Goal: Communication & Community: Participate in discussion

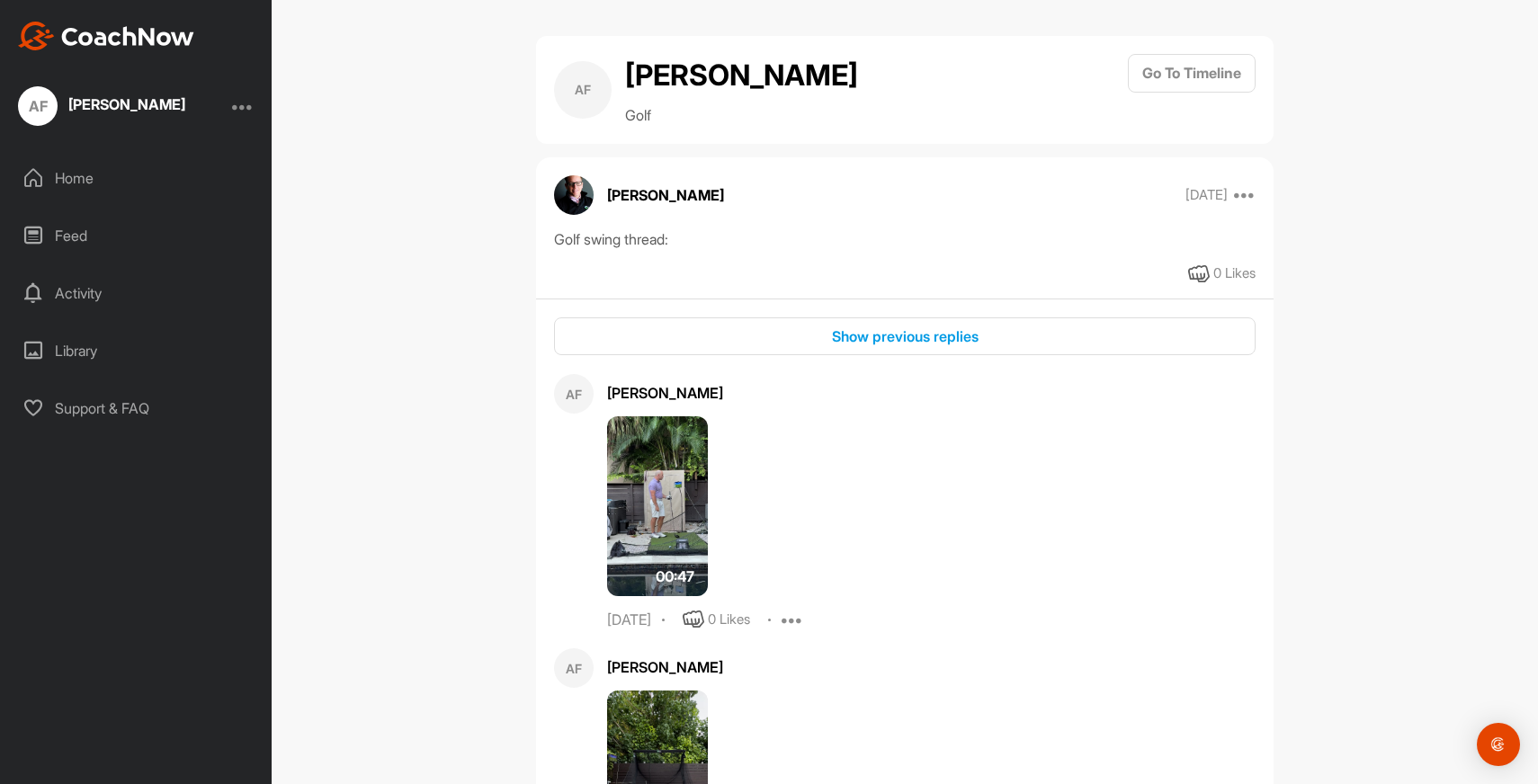
scroll to position [37758, 0]
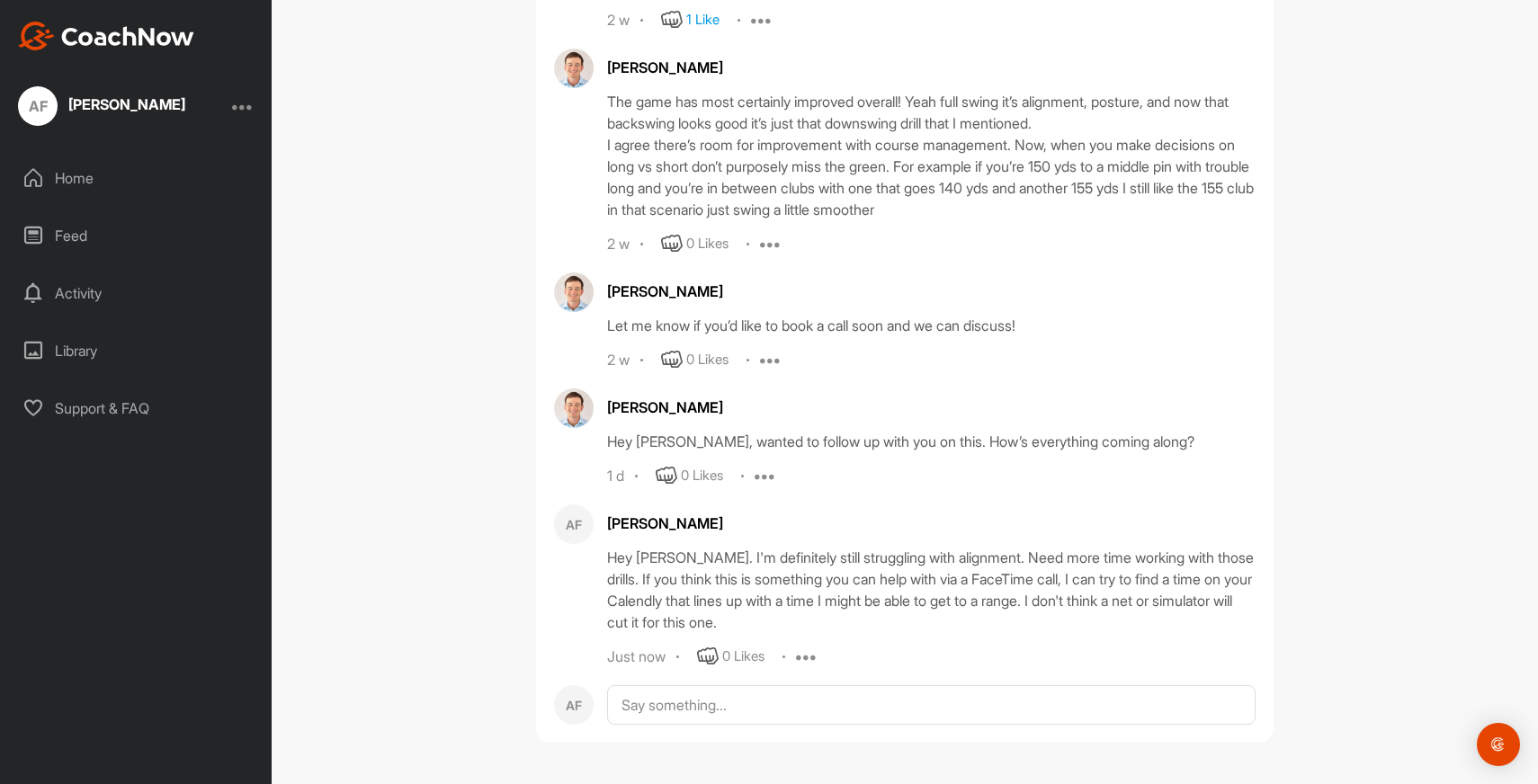
click at [89, 286] on div "Activity" at bounding box center [136, 292] width 253 height 45
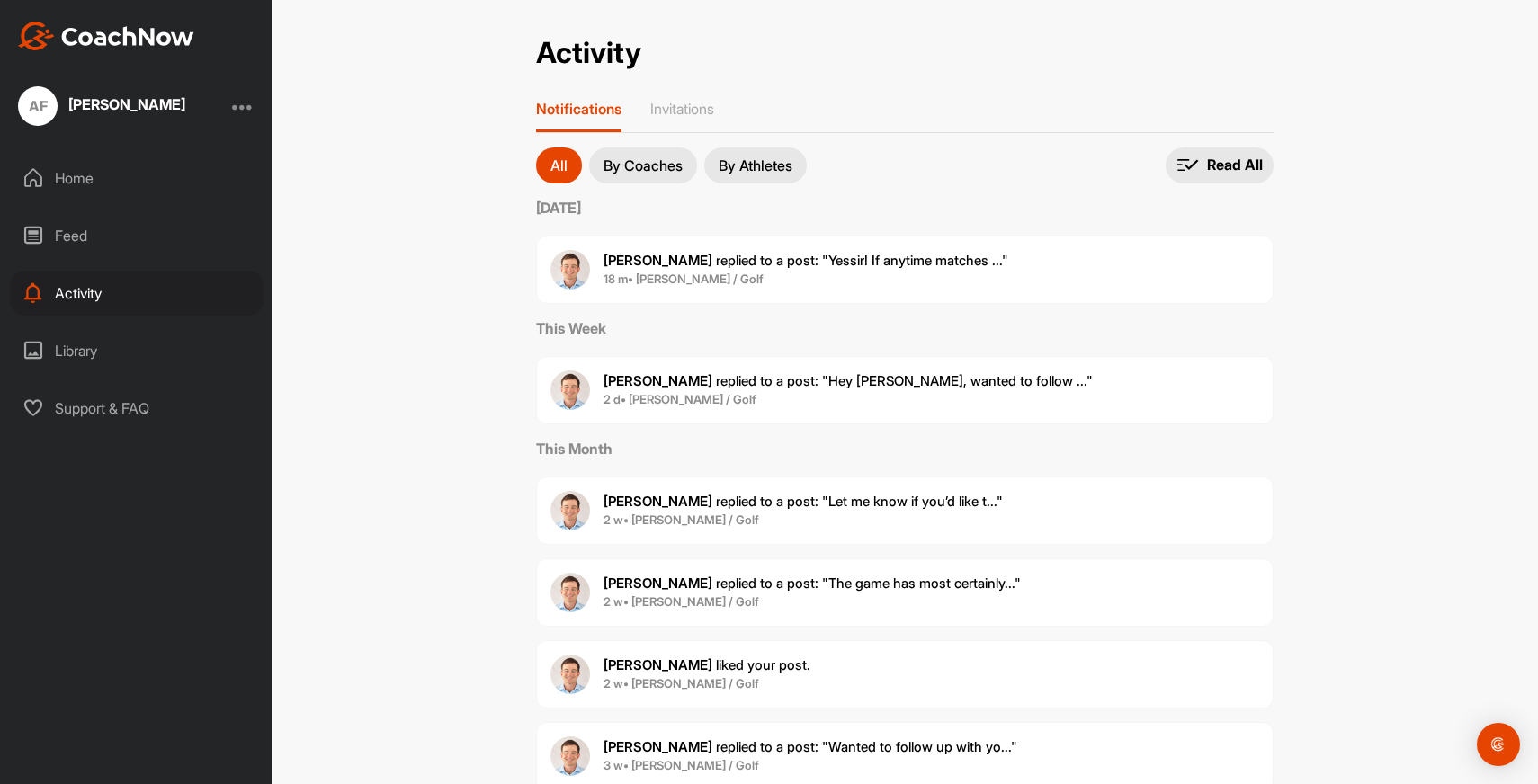
click at [758, 268] on p "Jack S. replied to a post : "Yessir! If anytime matches ..."" at bounding box center [806, 261] width 404 height 20
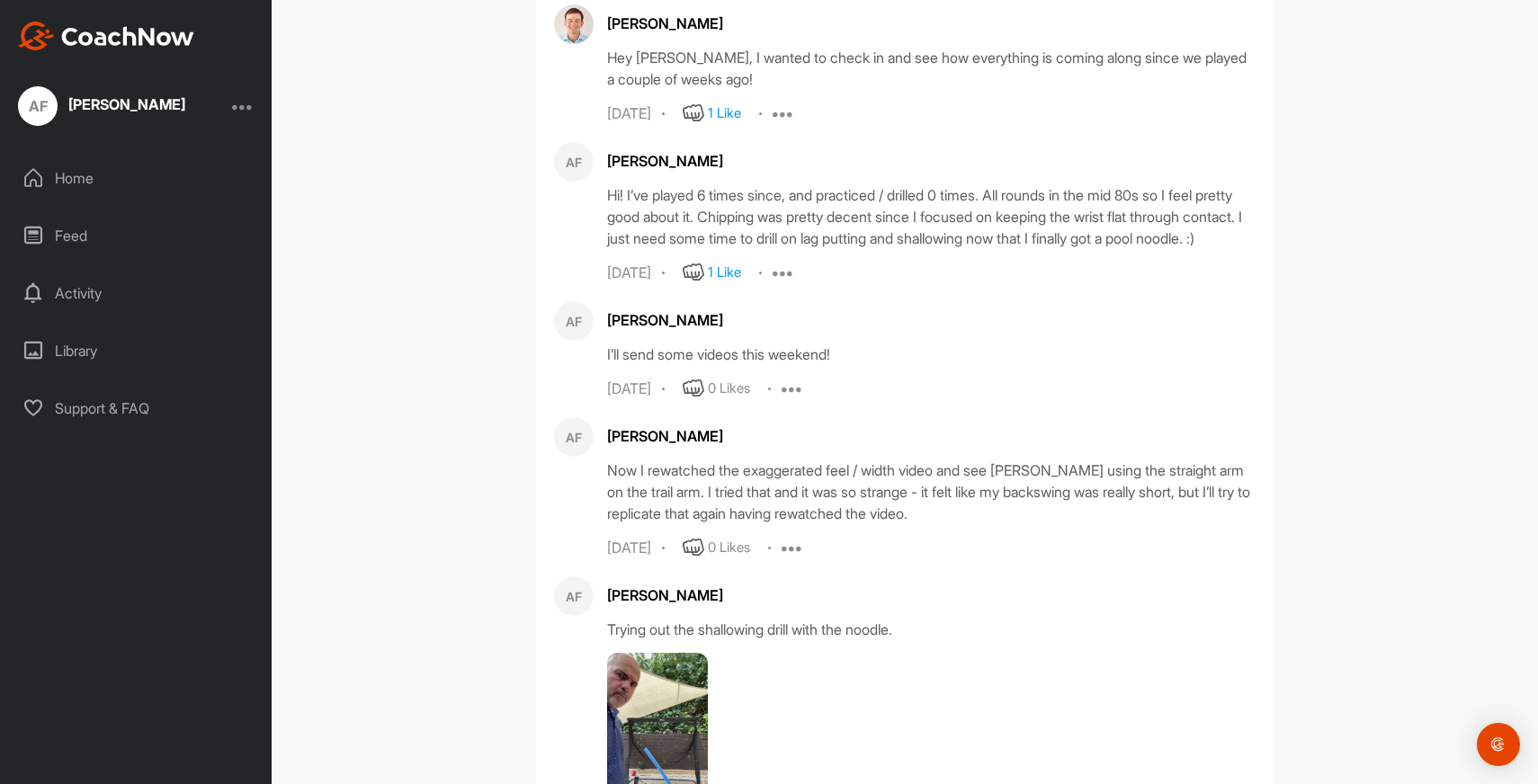
scroll to position [23231, 0]
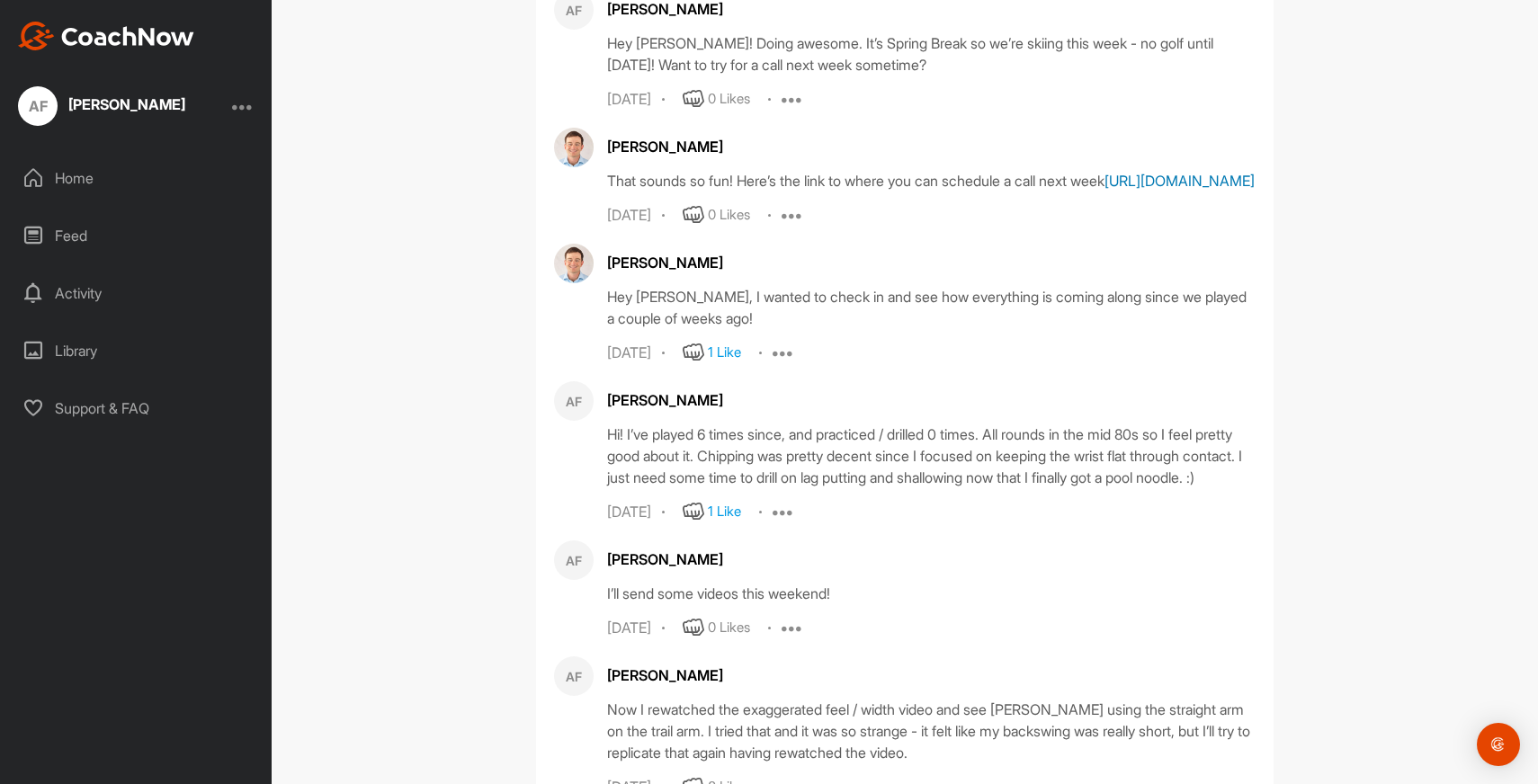
click at [1175, 190] on link "[URL][DOMAIN_NAME]" at bounding box center [1179, 180] width 150 height 18
click at [88, 288] on div "Activity" at bounding box center [136, 292] width 253 height 45
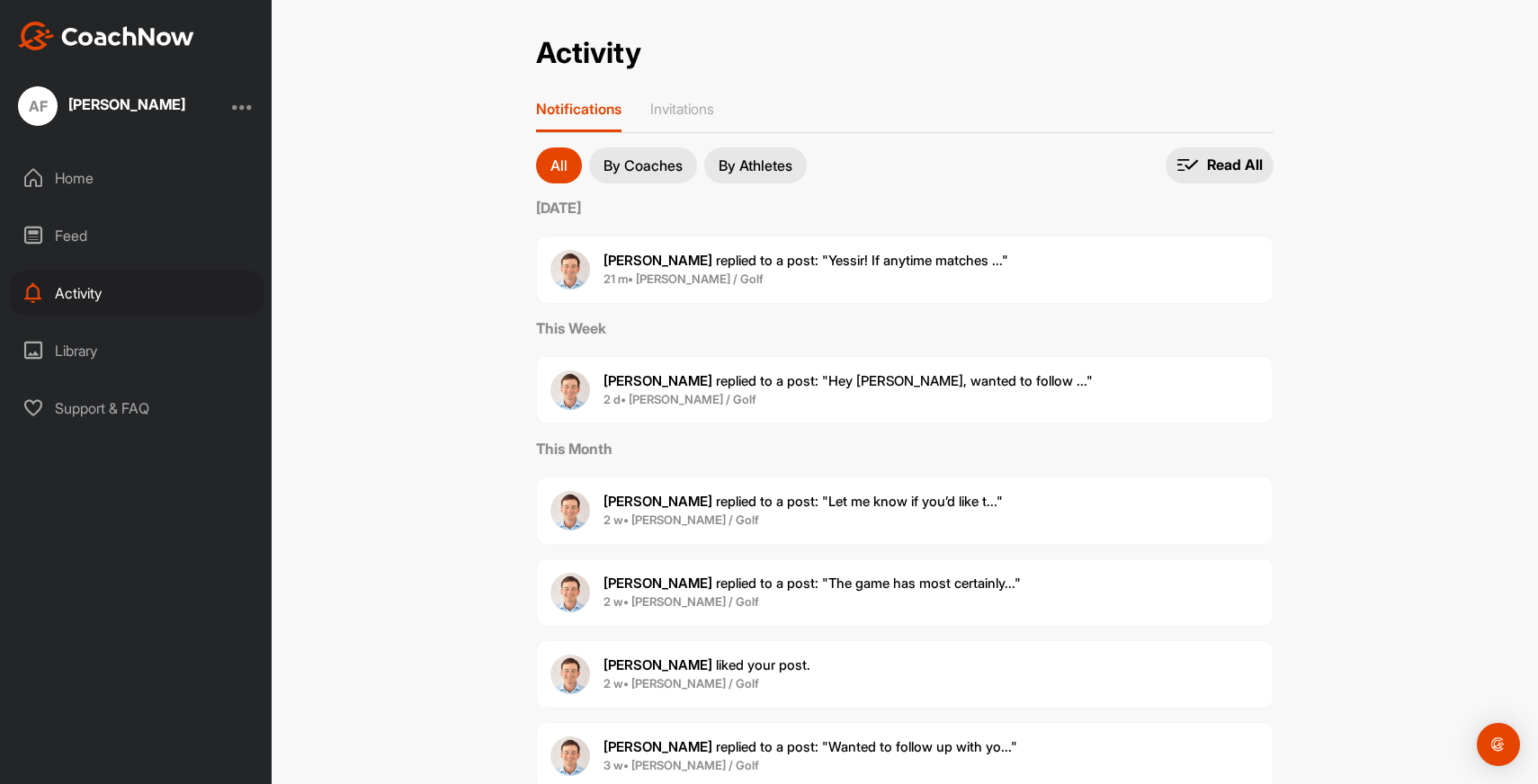
click at [774, 279] on span "21 m • Adam F. / Golf" at bounding box center [806, 279] width 404 height 18
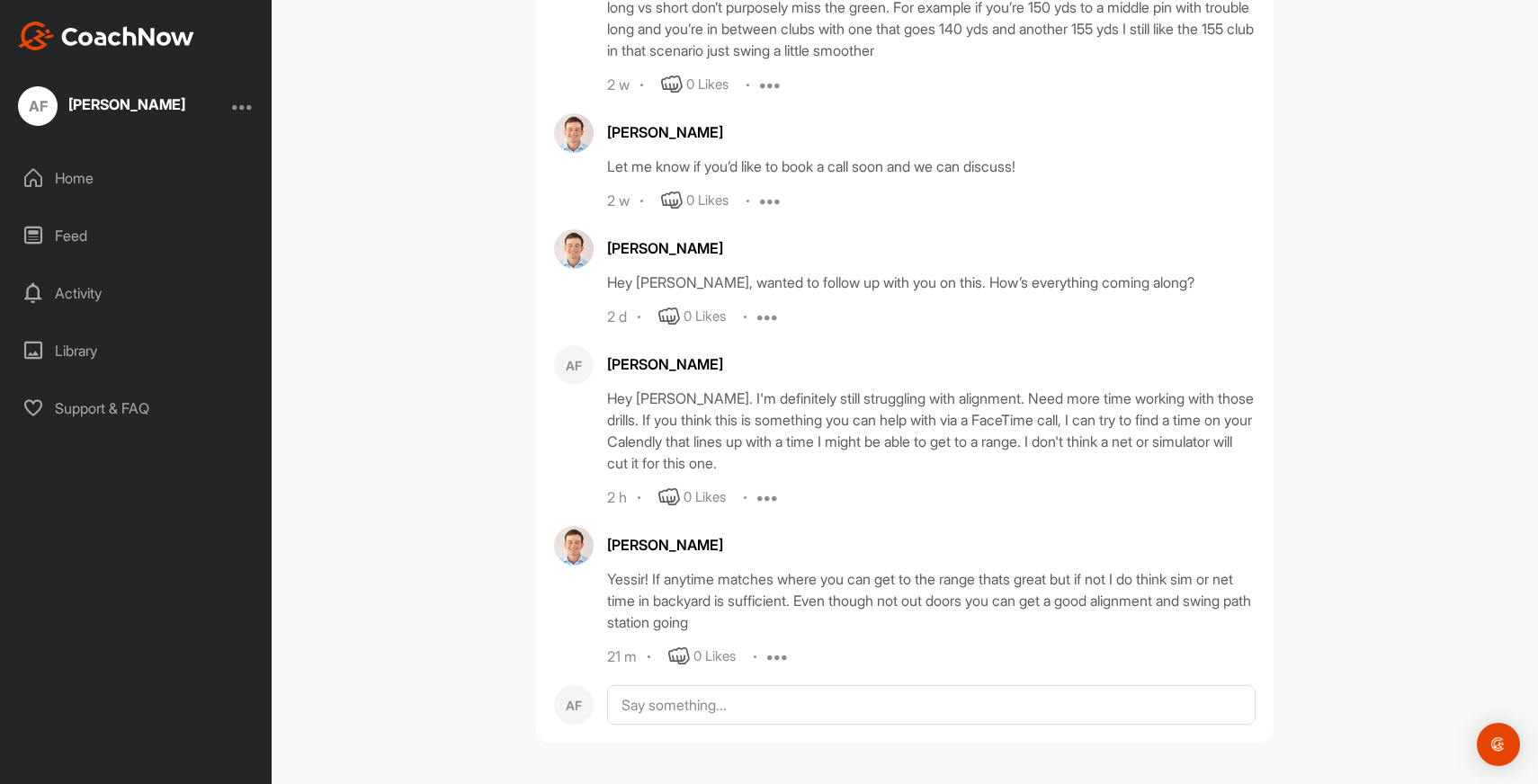
scroll to position [37917, 0]
click at [751, 709] on textarea at bounding box center [932, 704] width 649 height 39
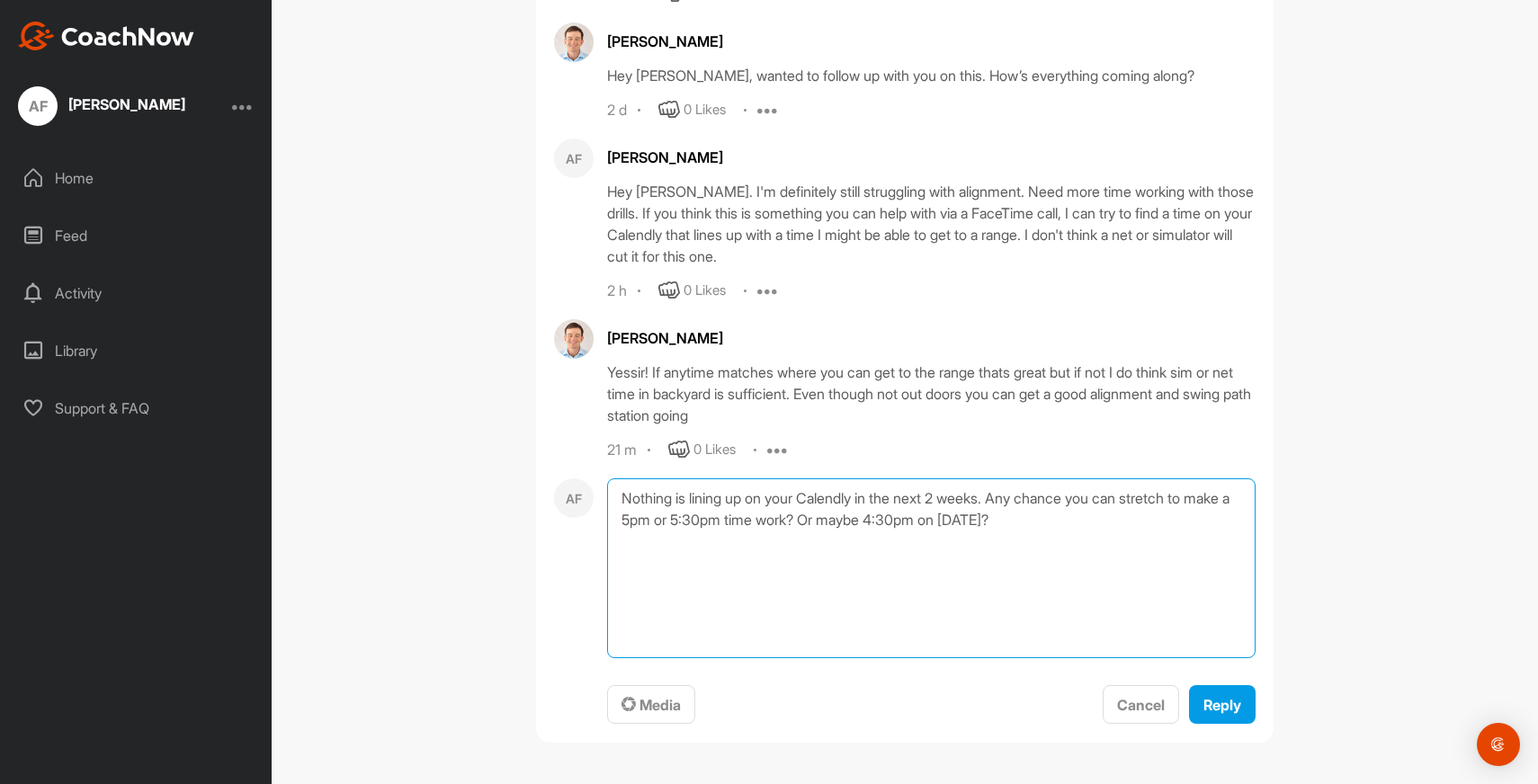
click at [841, 658] on textarea "Nothing is lining up on your Calendly in the next 2 weeks. Any chance you can s…" at bounding box center [932, 568] width 649 height 180
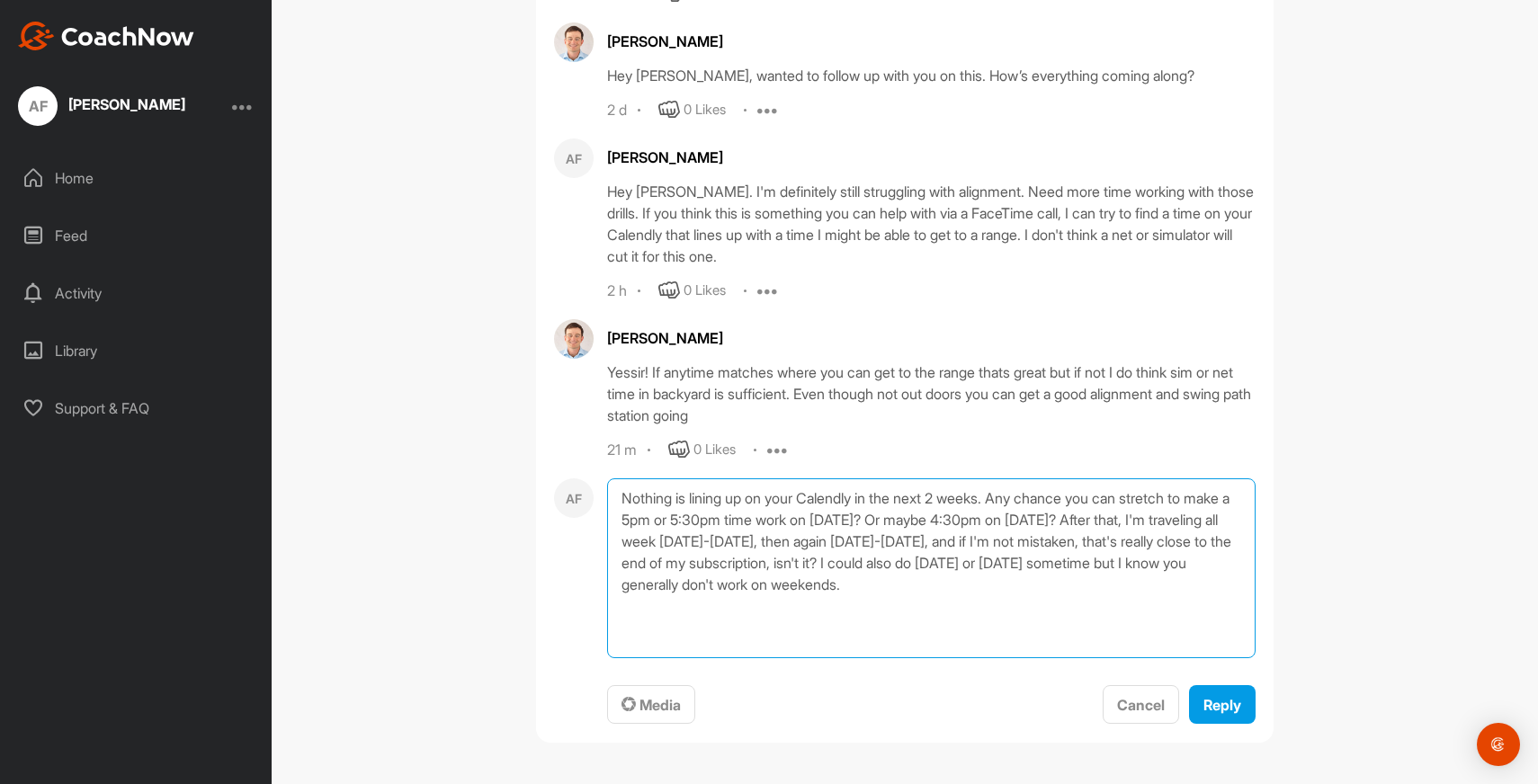
scroll to position [38049, 0]
type textarea "Nothing is lining up on your Calendly in the next 2 weeks. Any chance you can s…"
click at [1224, 723] on button "Reply" at bounding box center [1221, 704] width 66 height 38
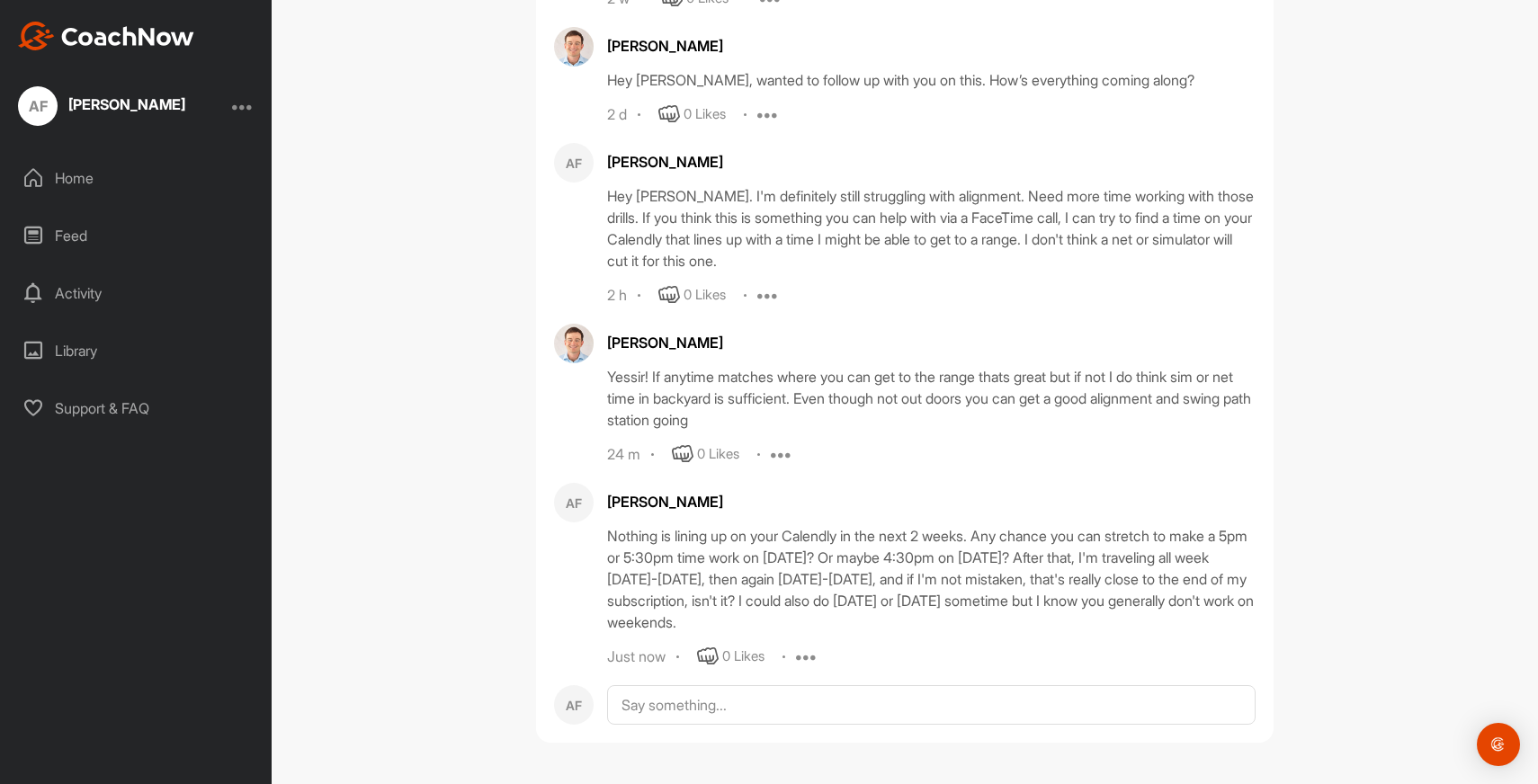
scroll to position [38120, 0]
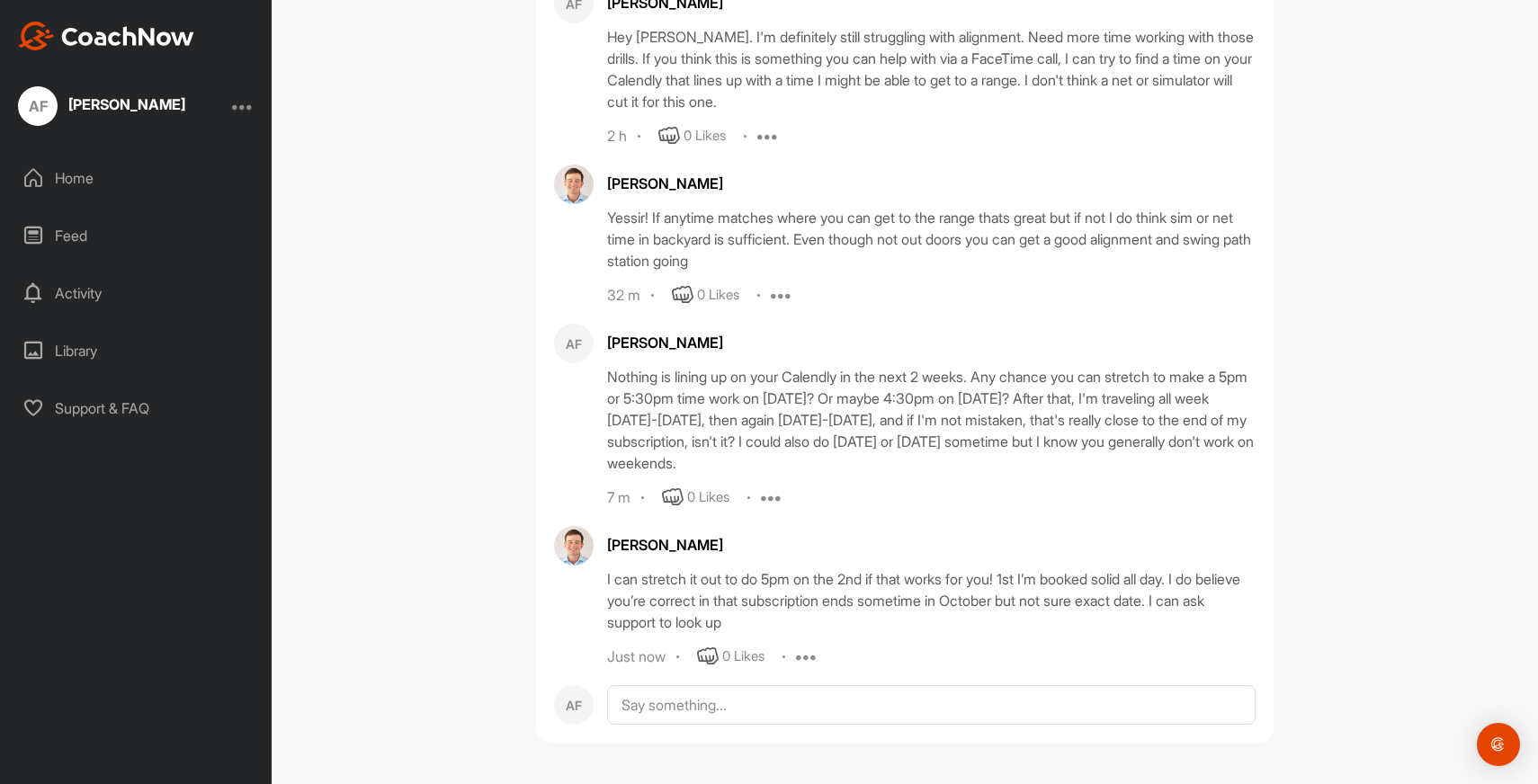
scroll to position [38278, 0]
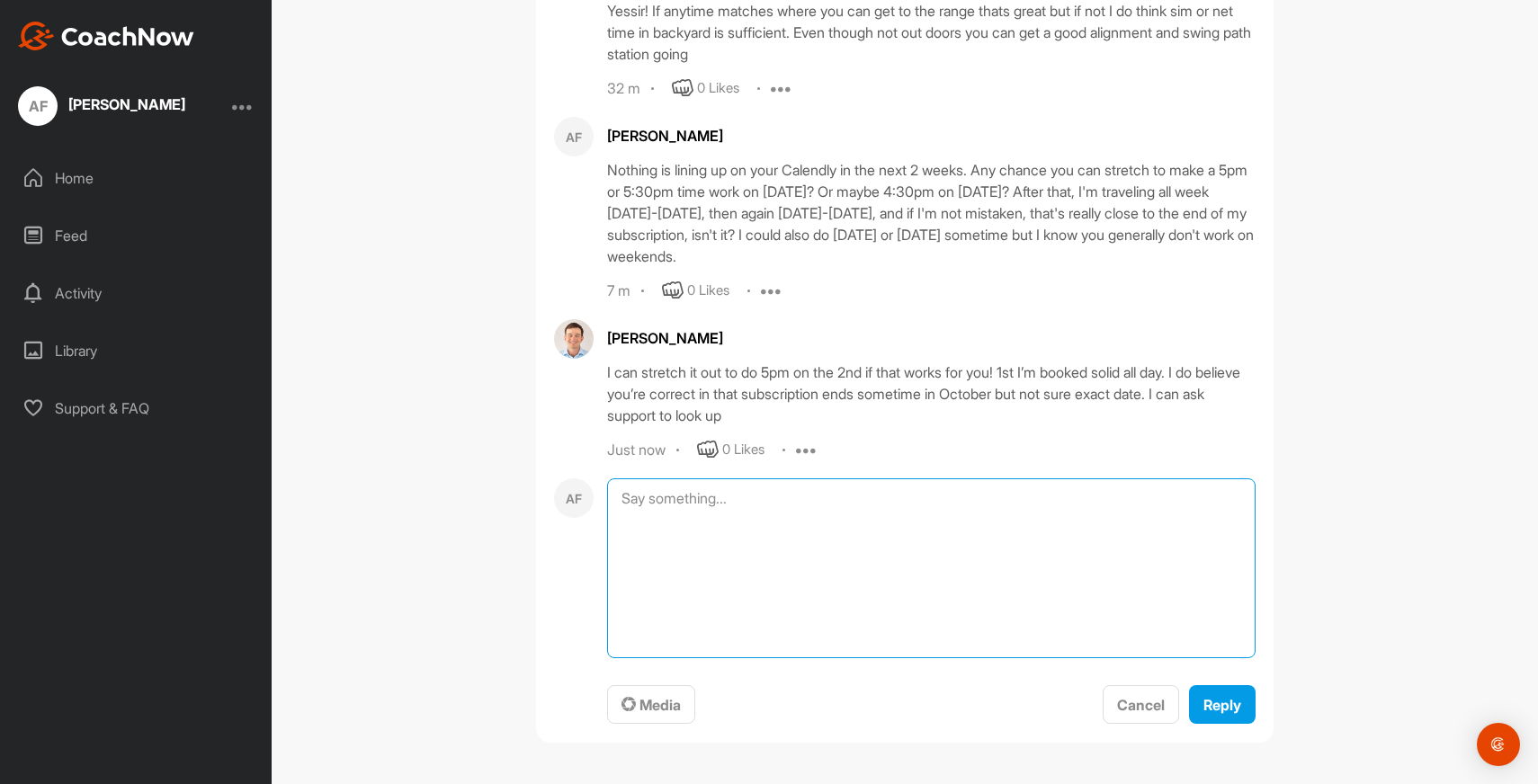
click at [653, 658] on textarea at bounding box center [932, 568] width 649 height 180
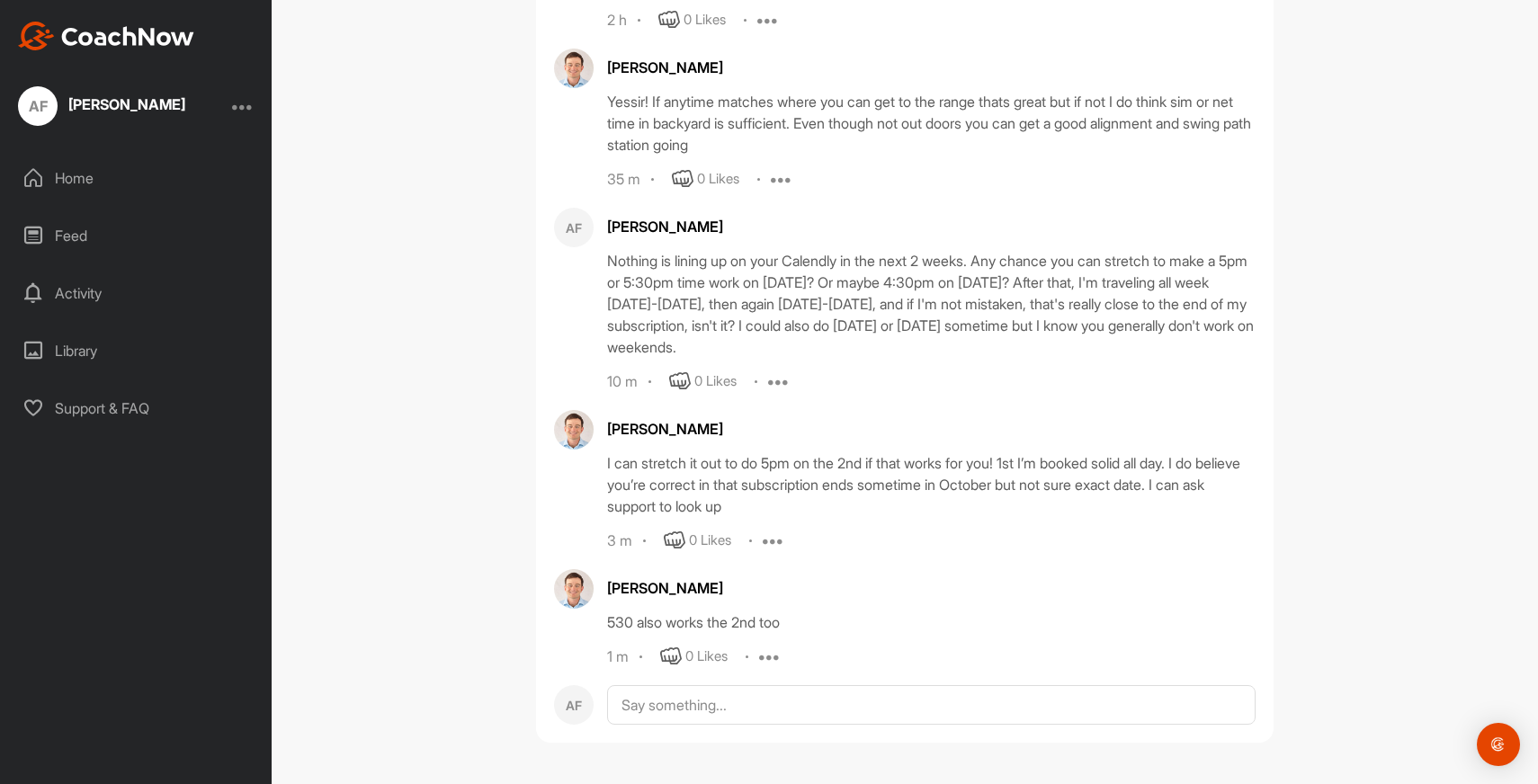
scroll to position [38395, 0]
click at [736, 709] on textarea at bounding box center [932, 704] width 649 height 39
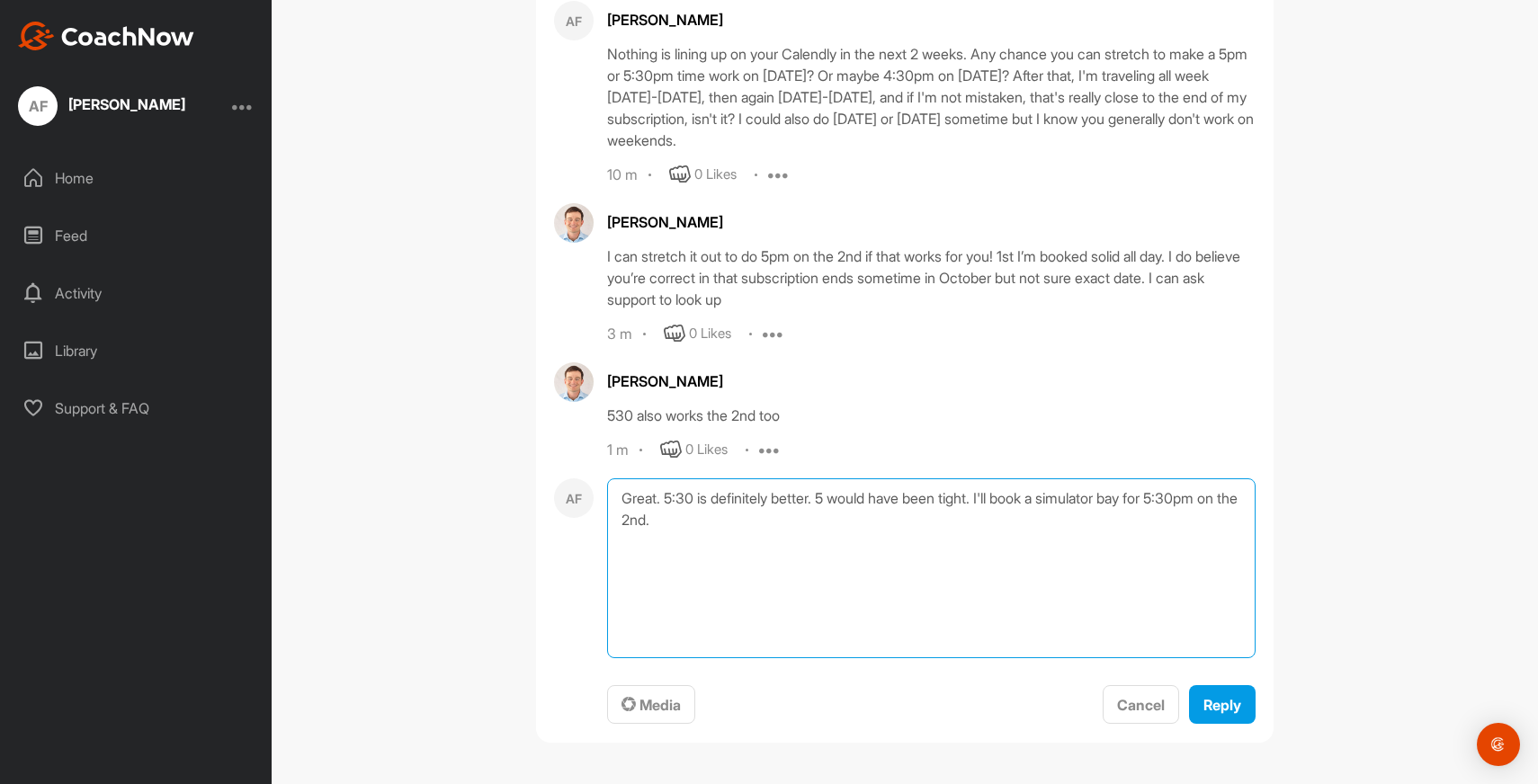
scroll to position [38602, 0]
click at [850, 532] on textarea "Great. 5:30 is definitely better. 5 would have been tight. I'll book a simulato…" at bounding box center [932, 568] width 649 height 180
type textarea "Great. 5:30 is definitely better. 5 would have been tight. I'll book a simulato…"
click at [1221, 706] on span "Reply" at bounding box center [1221, 704] width 38 height 18
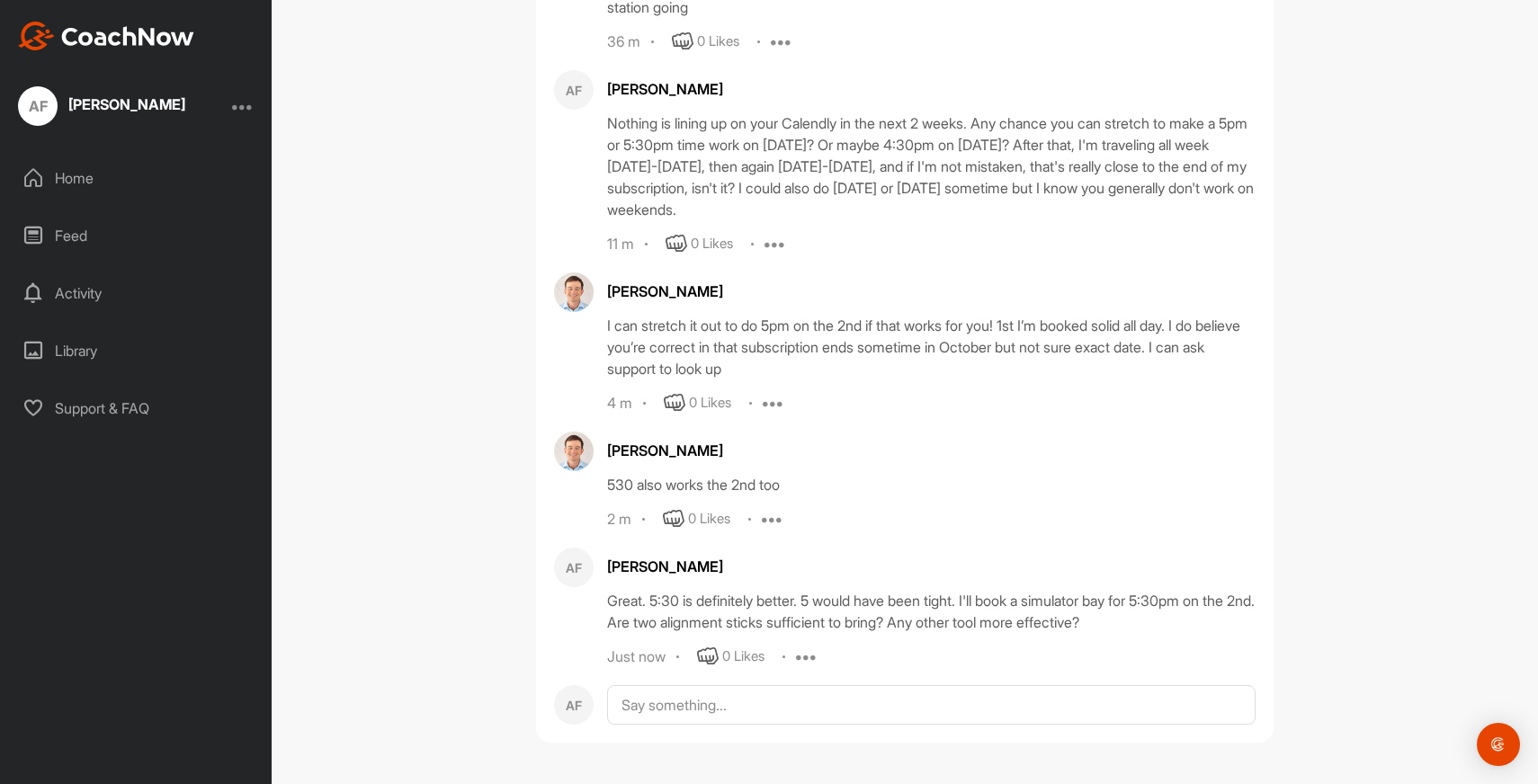
scroll to position [38532, 0]
click at [748, 695] on textarea at bounding box center [932, 704] width 649 height 39
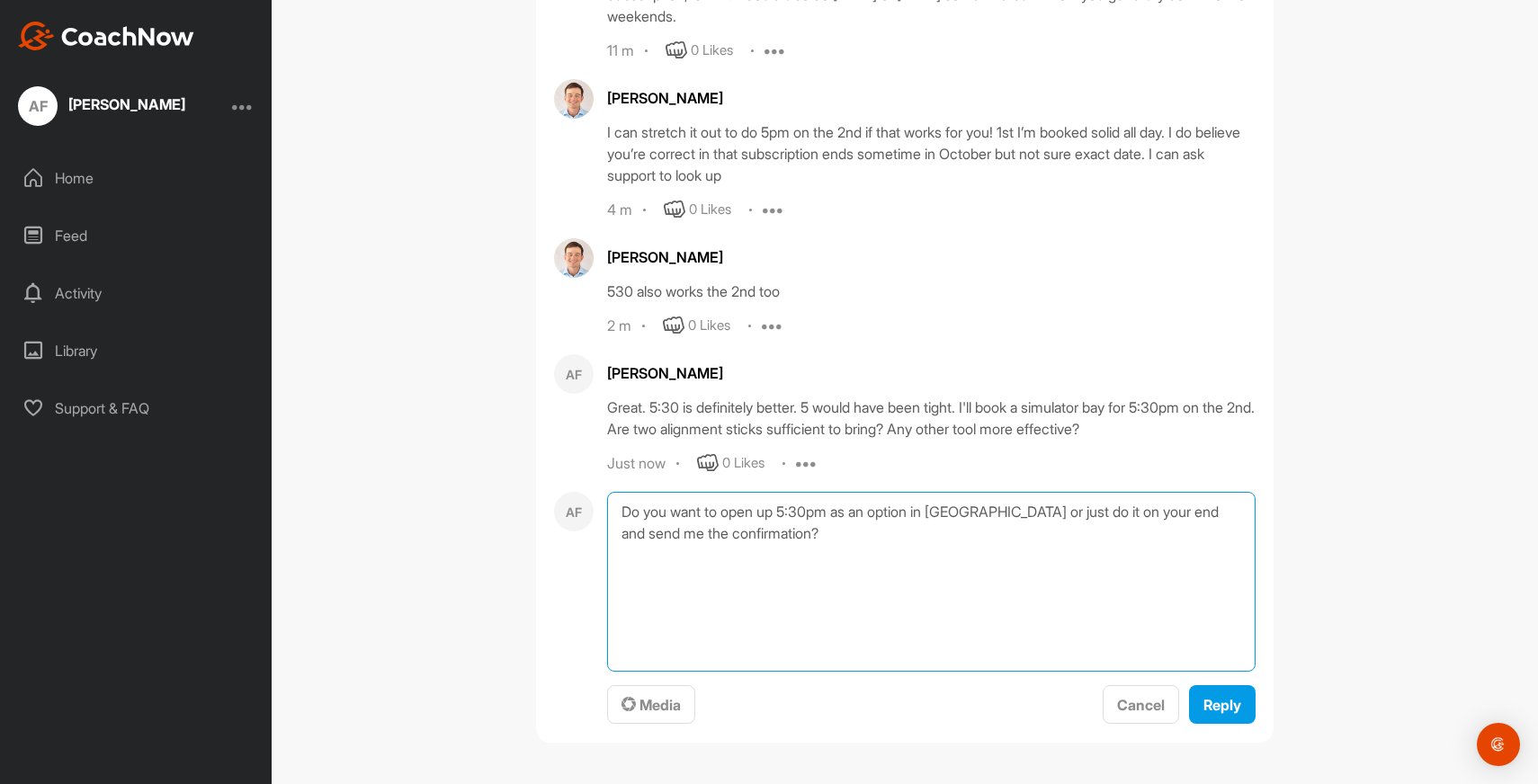
click at [1005, 671] on textarea "Do you want to open up 5:30pm as an option in Calendly or just do it on your en…" at bounding box center [932, 581] width 649 height 180
type textarea "Do you want to open up 5:30pm as an option in Calendly for me to book, or just …"
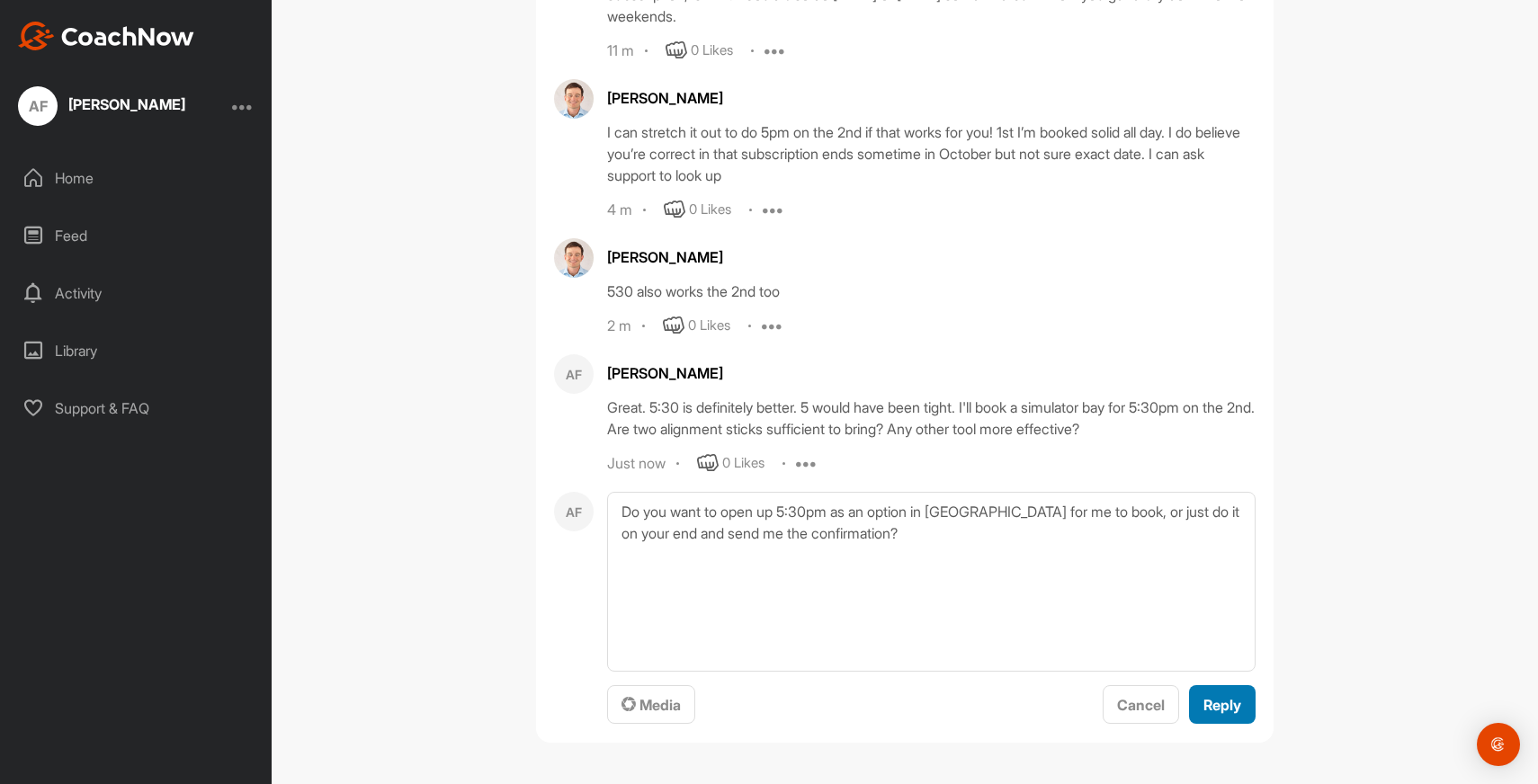
click at [1220, 718] on button "Reply" at bounding box center [1221, 704] width 66 height 38
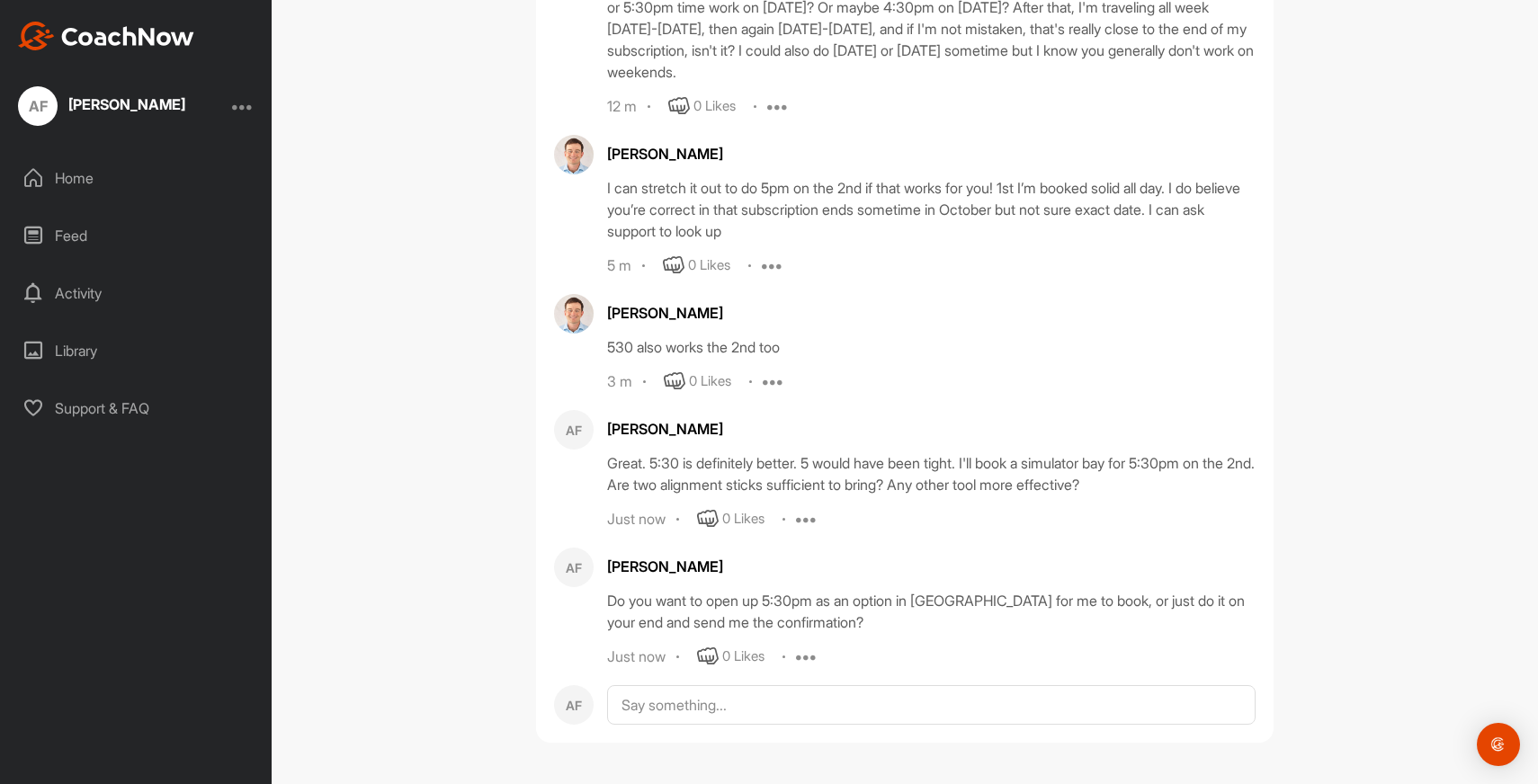
scroll to position [38670, 0]
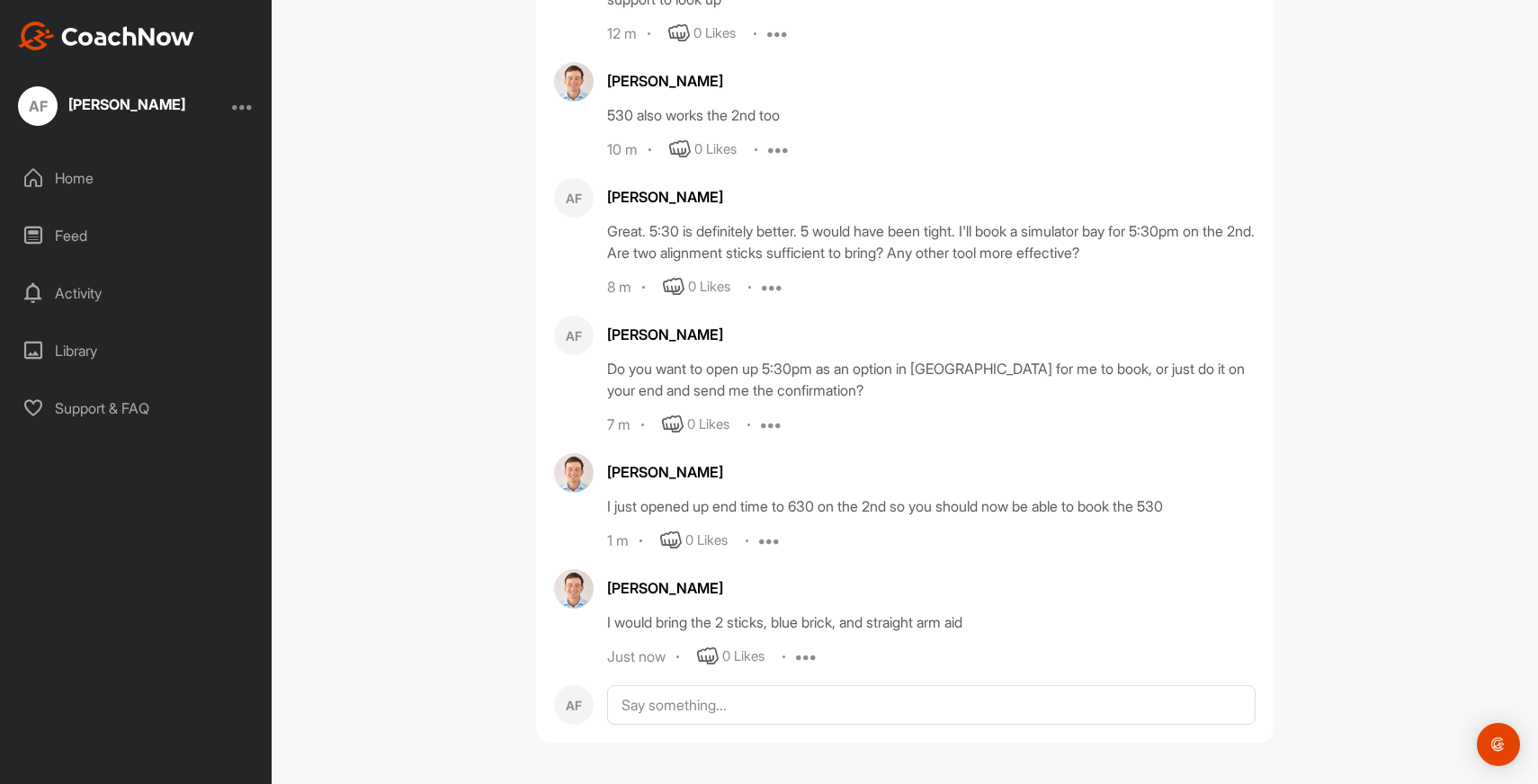
scroll to position [38902, 0]
click at [813, 699] on textarea at bounding box center [932, 704] width 649 height 39
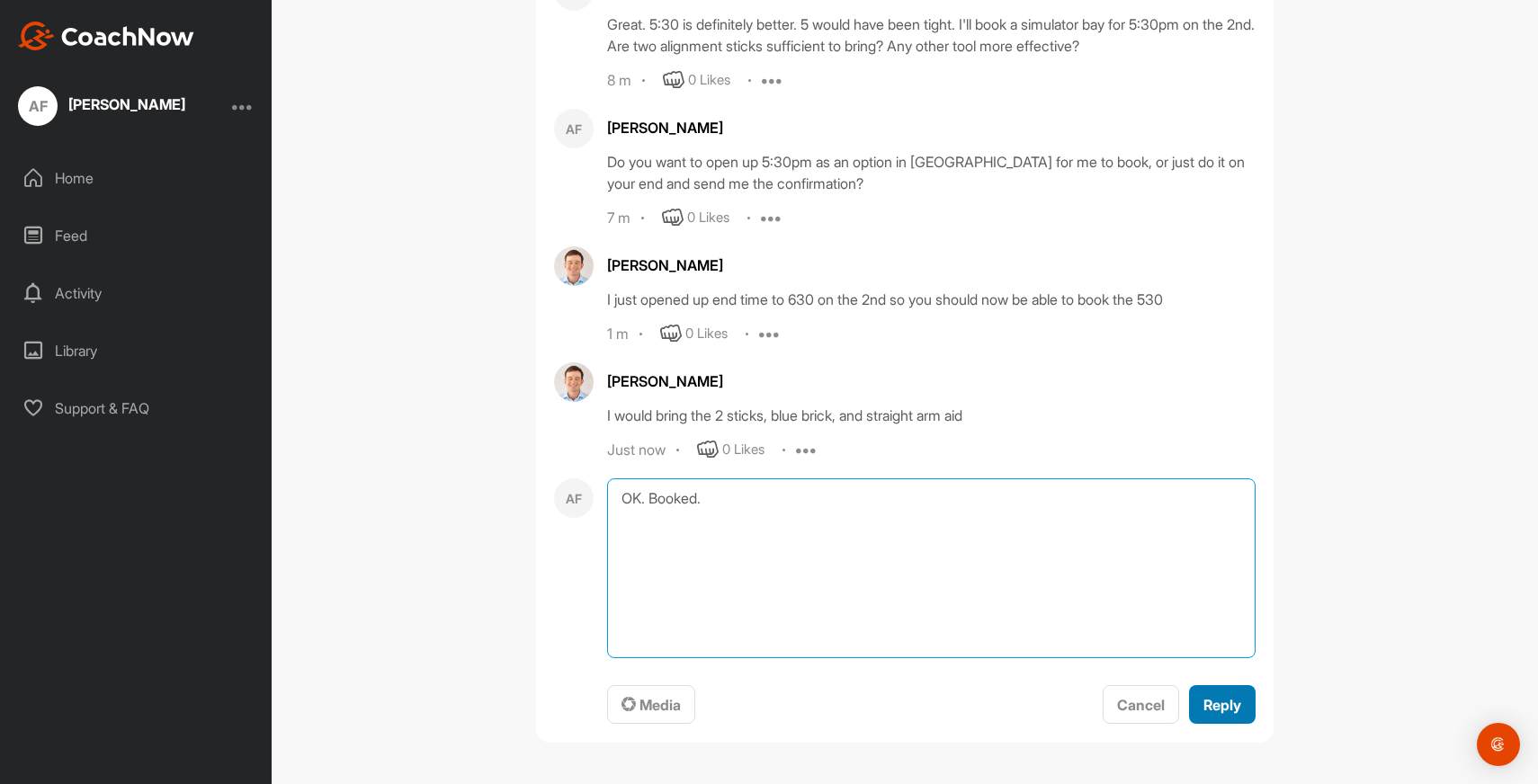
type textarea "OK. Booked."
click at [1233, 694] on div "Reply" at bounding box center [1221, 704] width 38 height 21
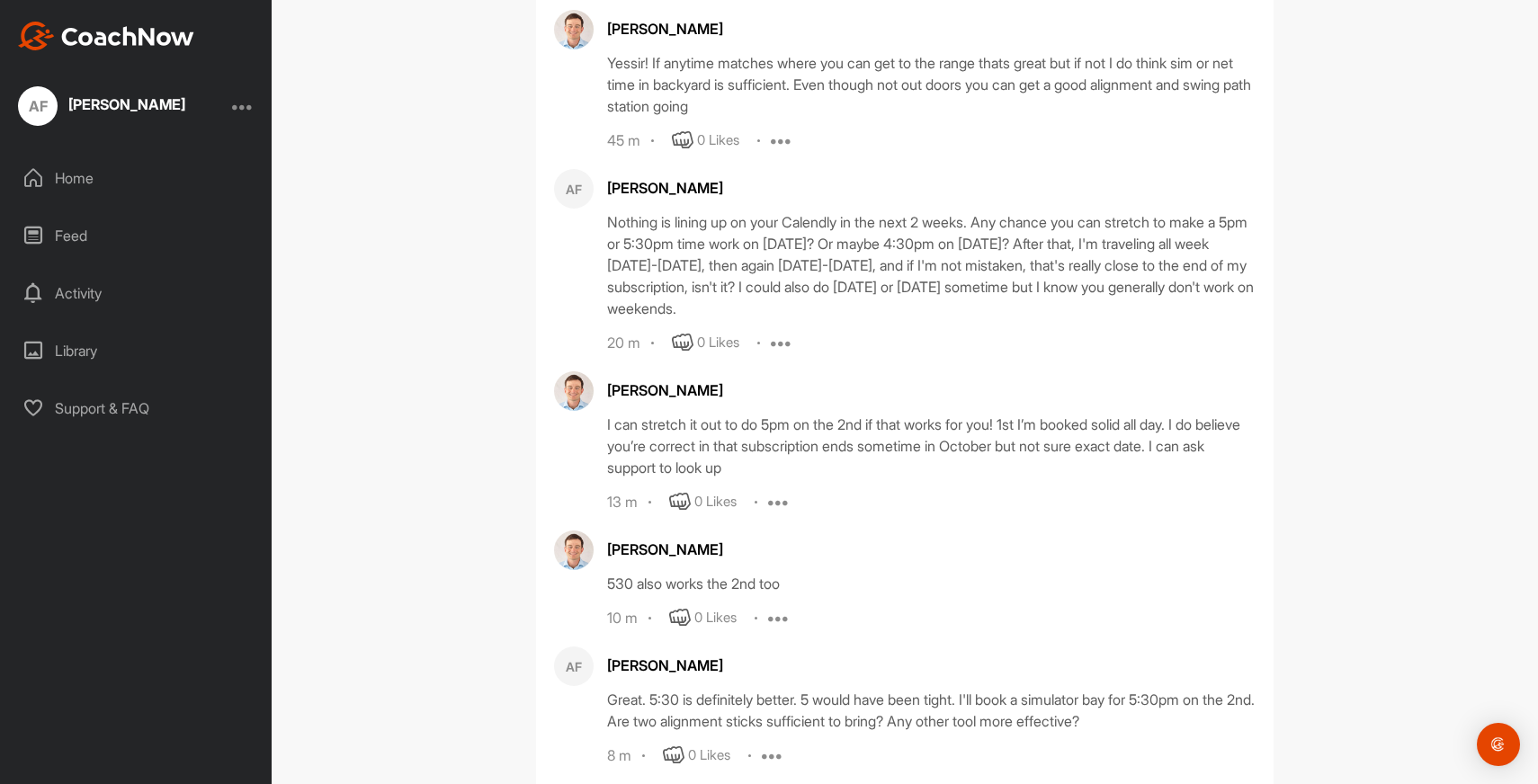
scroll to position [38123, 0]
